Goal: Task Accomplishment & Management: Use online tool/utility

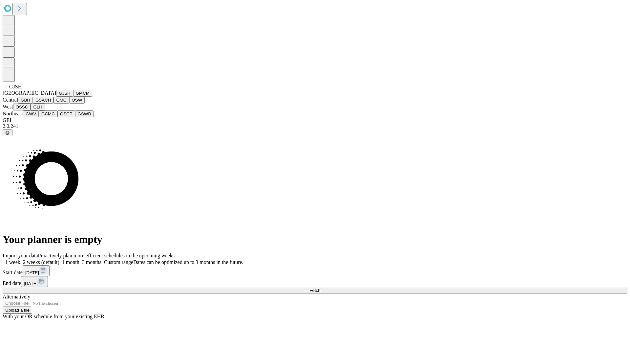
click at [56, 97] on button "GJSH" at bounding box center [64, 93] width 17 height 7
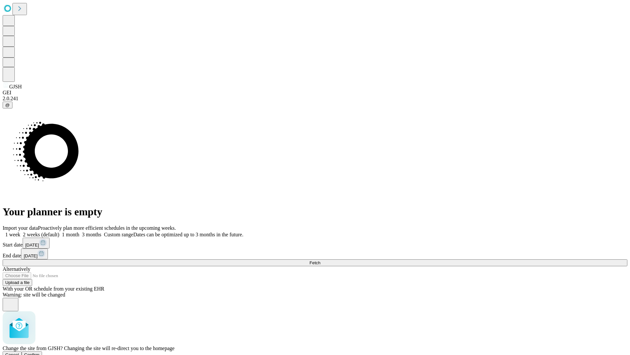
click at [40, 352] on span "Confirm" at bounding box center [31, 354] width 15 height 5
click at [79, 231] on label "1 month" at bounding box center [69, 234] width 20 height 6
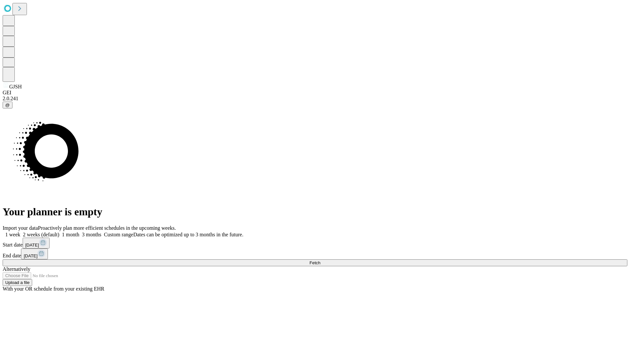
click at [320, 260] on span "Fetch" at bounding box center [315, 262] width 11 height 5
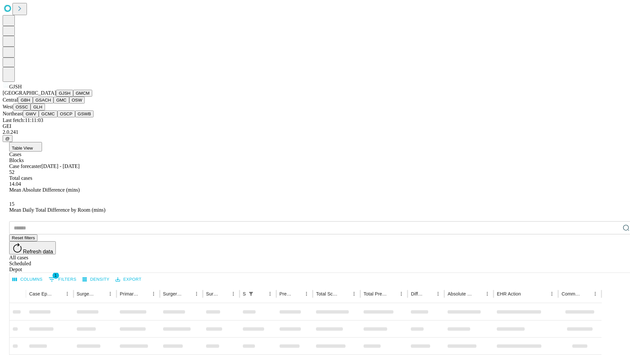
click at [73, 97] on button "GMCM" at bounding box center [82, 93] width 19 height 7
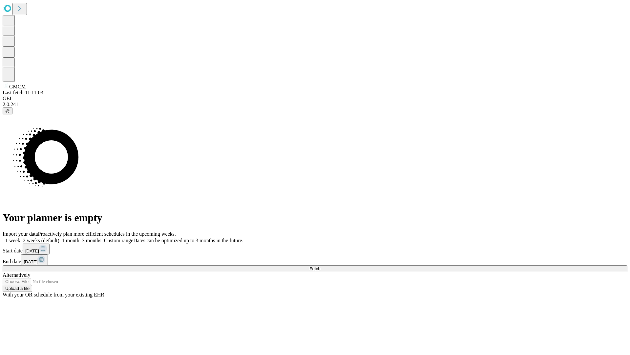
click at [79, 237] on label "1 month" at bounding box center [69, 240] width 20 height 6
click at [320, 266] on span "Fetch" at bounding box center [315, 268] width 11 height 5
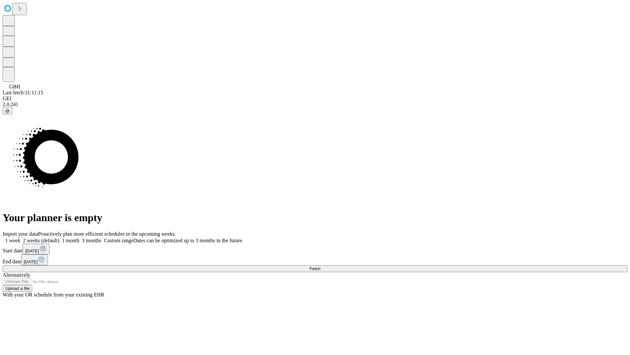
click at [79, 237] on label "1 month" at bounding box center [69, 240] width 20 height 6
click at [320, 266] on span "Fetch" at bounding box center [315, 268] width 11 height 5
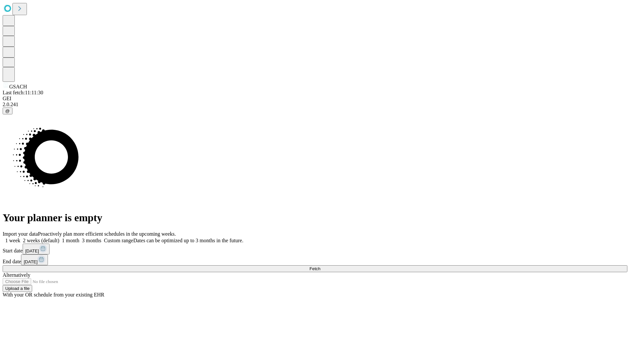
click at [79, 237] on label "1 month" at bounding box center [69, 240] width 20 height 6
click at [320, 266] on span "Fetch" at bounding box center [315, 268] width 11 height 5
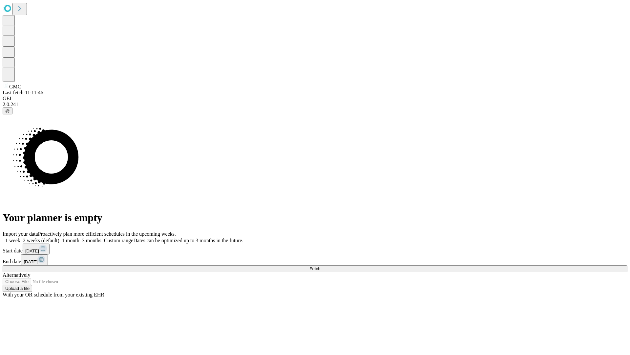
click at [79, 237] on label "1 month" at bounding box center [69, 240] width 20 height 6
click at [320, 266] on span "Fetch" at bounding box center [315, 268] width 11 height 5
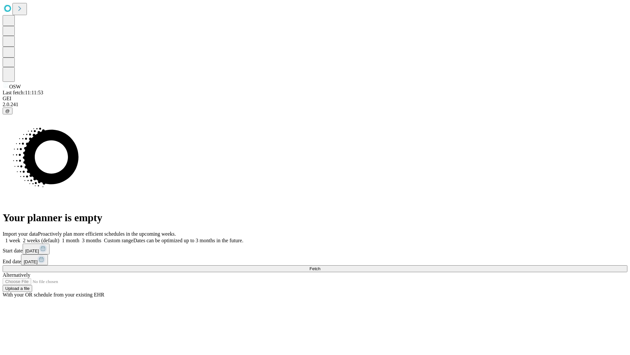
click at [79, 237] on label "1 month" at bounding box center [69, 240] width 20 height 6
click at [320, 266] on span "Fetch" at bounding box center [315, 268] width 11 height 5
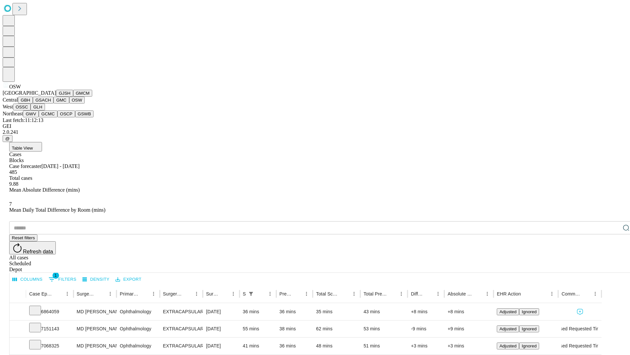
click at [31, 110] on button "OSSC" at bounding box center [22, 106] width 18 height 7
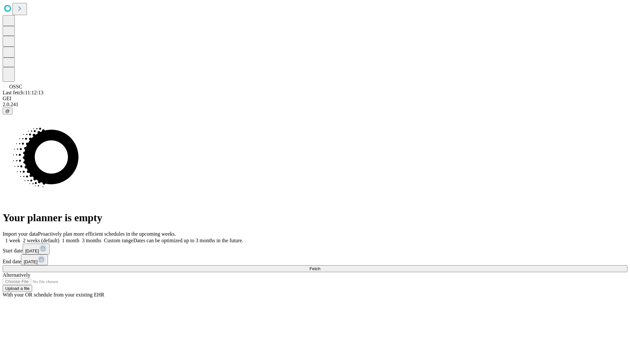
click at [79, 237] on label "1 month" at bounding box center [69, 240] width 20 height 6
click at [320, 266] on span "Fetch" at bounding box center [315, 268] width 11 height 5
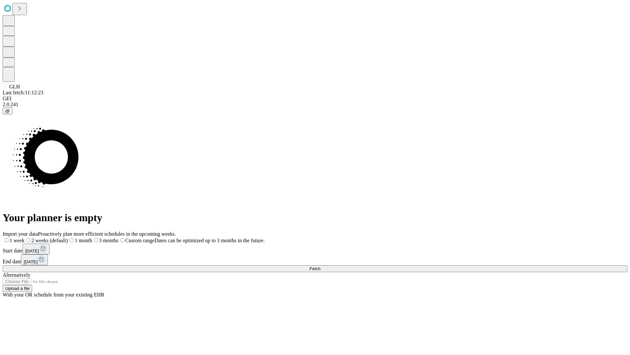
click at [92, 237] on label "1 month" at bounding box center [80, 240] width 24 height 6
click at [320, 266] on span "Fetch" at bounding box center [315, 268] width 11 height 5
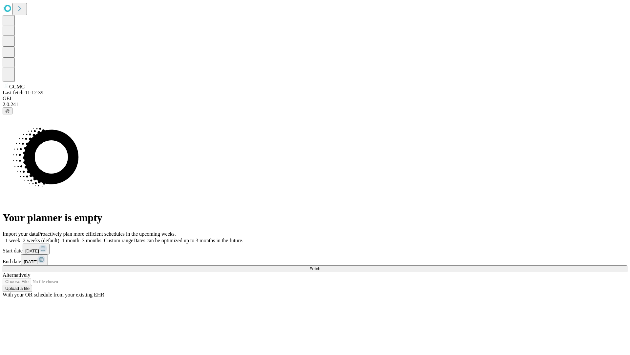
click at [79, 237] on label "1 month" at bounding box center [69, 240] width 20 height 6
click at [320, 266] on span "Fetch" at bounding box center [315, 268] width 11 height 5
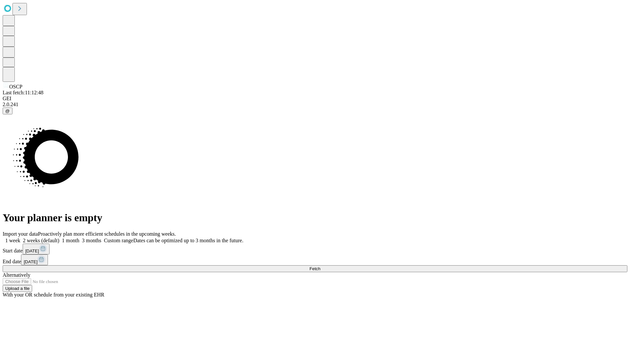
click at [79, 237] on label "1 month" at bounding box center [69, 240] width 20 height 6
click at [320, 266] on span "Fetch" at bounding box center [315, 268] width 11 height 5
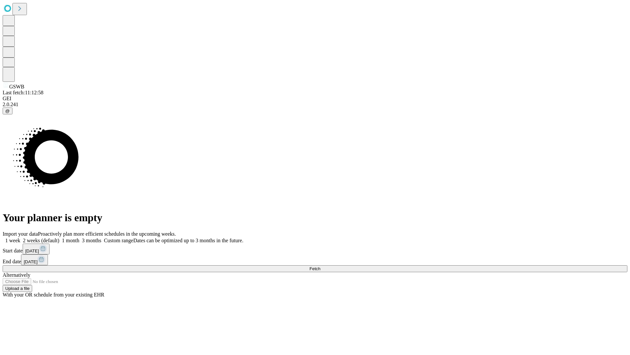
click at [79, 237] on label "1 month" at bounding box center [69, 240] width 20 height 6
click at [320, 266] on span "Fetch" at bounding box center [315, 268] width 11 height 5
